Goal: Transaction & Acquisition: Purchase product/service

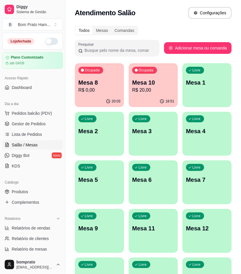
click at [122, 99] on div "20:03" at bounding box center [99, 101] width 49 height 11
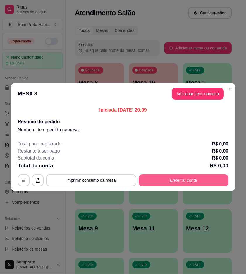
click at [184, 183] on button "Encerrar conta" at bounding box center [184, 181] width 90 height 12
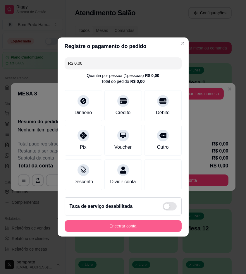
click at [167, 225] on button "Encerrar conta" at bounding box center [123, 226] width 117 height 12
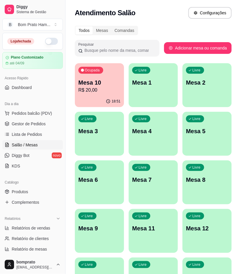
click at [108, 88] on p "R$ 20,00" at bounding box center [99, 90] width 42 height 7
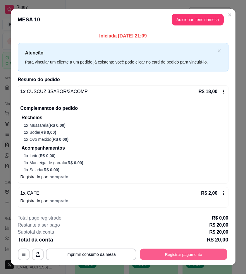
click at [188, 258] on button "Registrar pagamento" at bounding box center [183, 254] width 87 height 11
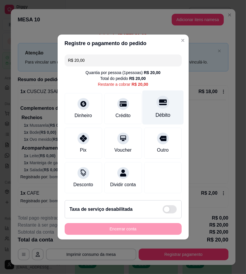
click at [156, 111] on div "Débito" at bounding box center [162, 115] width 15 height 8
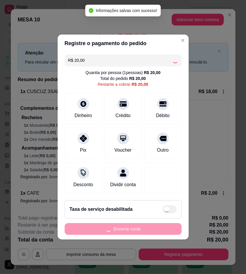
type input "R$ 0,00"
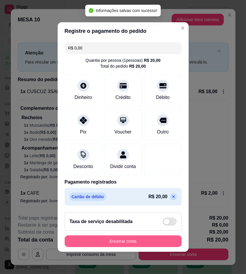
click at [160, 245] on button "Encerrar conta" at bounding box center [123, 241] width 117 height 12
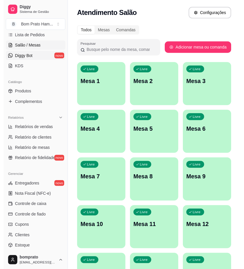
scroll to position [130, 0]
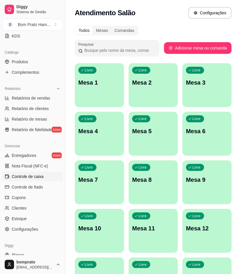
click at [40, 178] on span "Controle de caixa" at bounding box center [28, 177] width 32 height 6
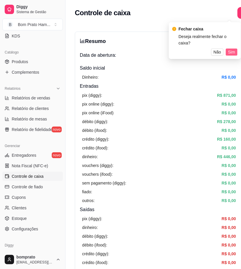
click at [228, 49] on span "Sim" at bounding box center [231, 52] width 7 height 6
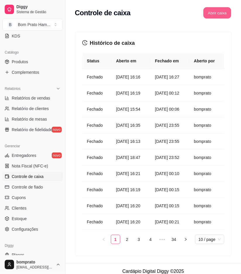
click at [222, 9] on button "Abrir caixa" at bounding box center [218, 12] width 28 height 11
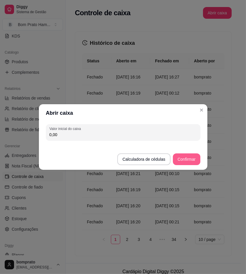
click at [191, 160] on button "Confirmar" at bounding box center [186, 159] width 27 height 12
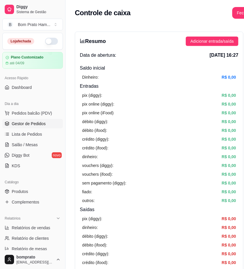
click at [36, 124] on span "Gestor de Pedidos" at bounding box center [29, 124] width 34 height 6
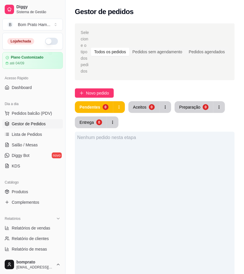
click at [49, 41] on button "button" at bounding box center [51, 41] width 13 height 7
click at [101, 90] on span "Novo pedido" at bounding box center [97, 93] width 23 height 6
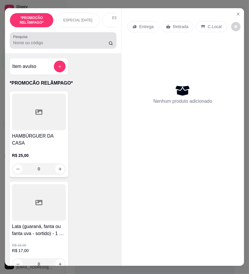
click at [85, 42] on div at bounding box center [63, 41] width 100 height 12
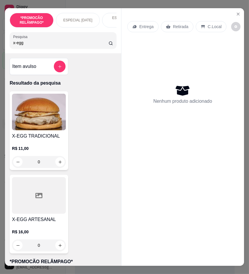
type input "x-egg"
click at [20, 104] on img at bounding box center [39, 112] width 54 height 37
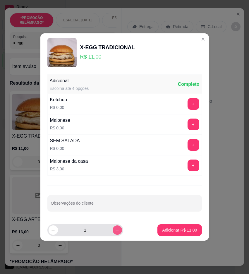
click at [115, 229] on icon "increase-product-quantity" at bounding box center [117, 230] width 4 height 4
type input "2"
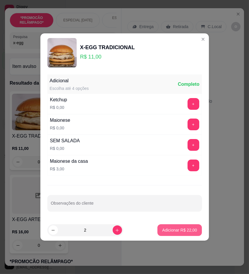
click at [162, 229] on p "Adicionar R$ 22,00" at bounding box center [179, 230] width 35 height 6
type input "2"
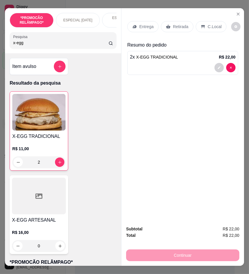
click at [141, 24] on p "Entrega" at bounding box center [146, 27] width 14 height 6
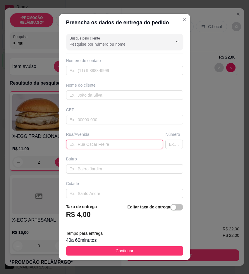
paste input "Vila da caixa [STREET_ADDRESS]"
type input "Vila da caixa [STREET_ADDRESS]"
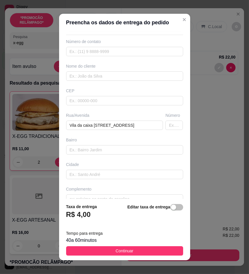
scroll to position [30, 0]
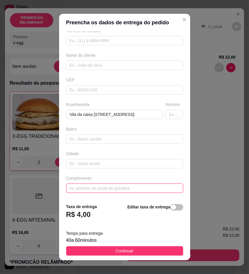
paste input "Próximo ao primeiro andar"
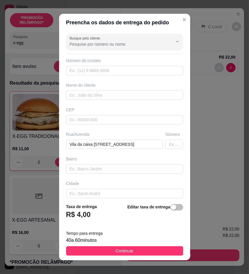
type input "Próximo ao primeiro andar"
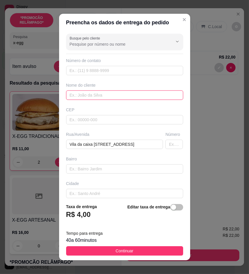
click at [75, 94] on input "text" at bounding box center [124, 94] width 117 height 9
paste input "Kethellen"
type input "Kethellen"
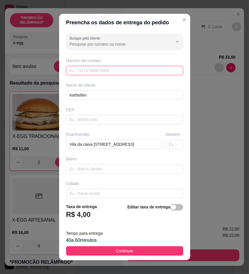
click at [157, 69] on input "text" at bounding box center [124, 70] width 117 height 9
paste input "[PHONE_NUMBER]"
type input "[PHONE_NUMBER]"
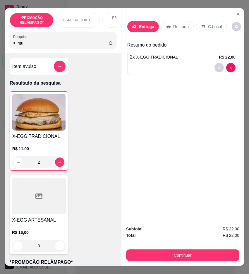
click at [142, 26] on p "Entrega" at bounding box center [146, 27] width 15 height 6
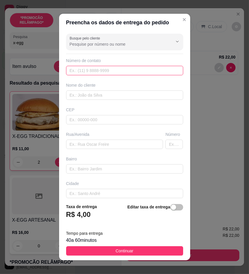
click at [109, 70] on input "text" at bounding box center [124, 70] width 117 height 9
paste input "[PHONE_NUMBER]"
type input "[PHONE_NUMBER]"
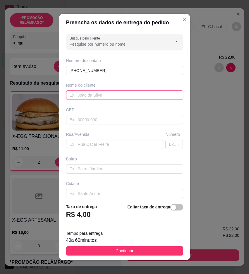
click at [167, 92] on input "text" at bounding box center [124, 94] width 117 height 9
paste input "Kethellen"
type input "Kethellen"
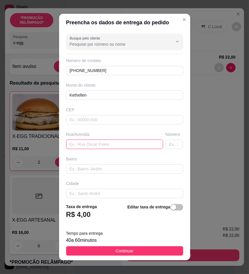
click at [101, 145] on input "text" at bounding box center [114, 144] width 97 height 9
paste input "Vila da caixa [STREET_ADDRESS]"
type input "Vila da caixa [STREET_ADDRESS]"
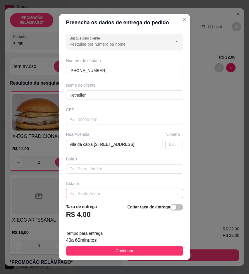
scroll to position [30, 0]
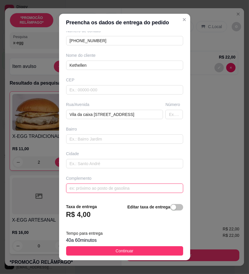
click at [113, 184] on input "text" at bounding box center [124, 188] width 117 height 9
paste input "Próximo ao primeiro andar"
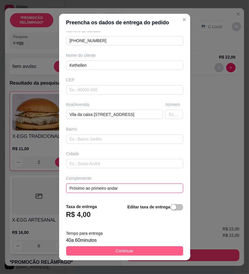
type input "Próximo ao primeiro andar"
click at [163, 250] on button "Continuar" at bounding box center [124, 250] width 117 height 9
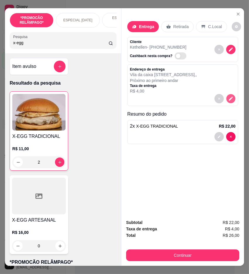
click at [228, 98] on icon "decrease-product-quantity" at bounding box center [230, 98] width 5 height 5
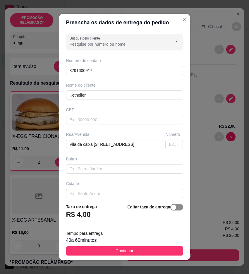
click at [171, 207] on div "button" at bounding box center [173, 207] width 5 height 5
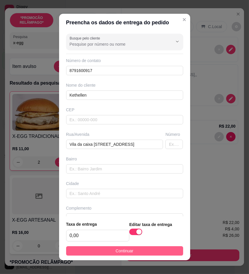
click at [167, 249] on button "Continuar" at bounding box center [124, 250] width 117 height 9
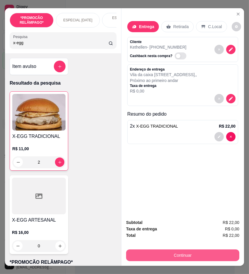
click at [217, 249] on button "Continuar" at bounding box center [182, 255] width 113 height 12
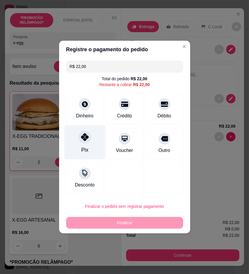
click at [82, 138] on icon at bounding box center [85, 137] width 8 height 8
type input "R$ 0,00"
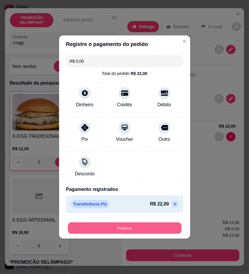
click at [146, 226] on button "Finalizar" at bounding box center [125, 228] width 114 height 11
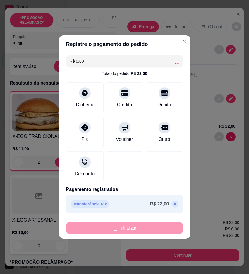
type input "0"
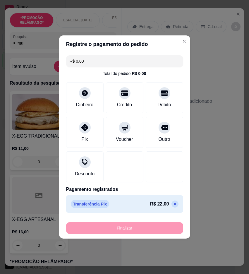
type input "-R$ 22,00"
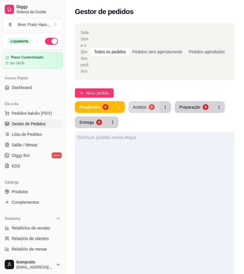
click at [147, 106] on div "Aceitos 0" at bounding box center [150, 107] width 43 height 12
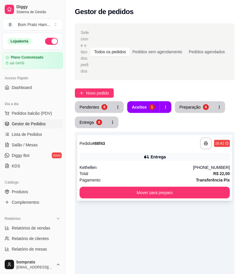
click at [154, 157] on div "**********" at bounding box center [154, 168] width 155 height 66
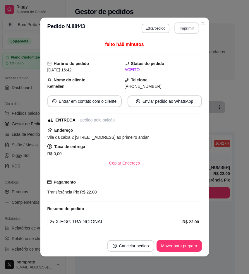
click at [186, 25] on button "Imprimir" at bounding box center [187, 28] width 25 height 11
click at [188, 245] on button "Mover para preparo" at bounding box center [179, 246] width 45 height 12
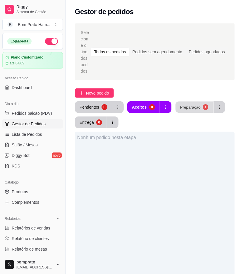
click at [198, 104] on div "Preparação" at bounding box center [190, 107] width 20 height 6
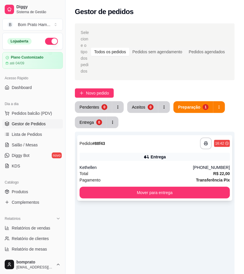
click at [177, 144] on div "**********" at bounding box center [154, 168] width 155 height 66
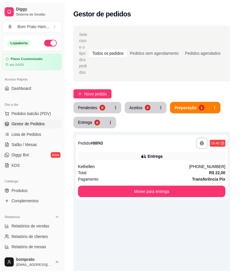
scroll to position [18, 0]
